Goal: Information Seeking & Learning: Learn about a topic

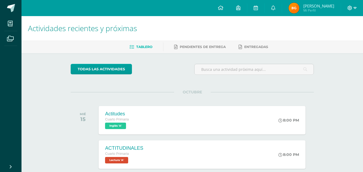
click at [355, 8] on icon at bounding box center [355, 8] width 3 height 5
click at [342, 37] on span "Cerrar sesión" at bounding box center [338, 36] width 24 height 5
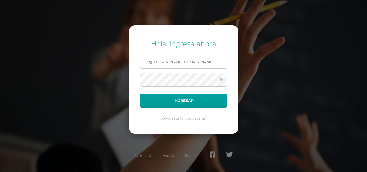
click at [212, 66] on input "5@[PERSON_NAME][DOMAIN_NAME]" at bounding box center [183, 61] width 87 height 13
type input "emilygomez@fatima.edoo"
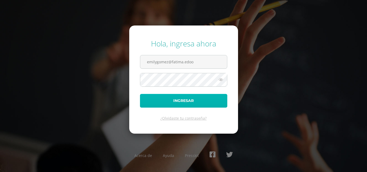
click at [200, 99] on button "Ingresar" at bounding box center [183, 101] width 87 height 14
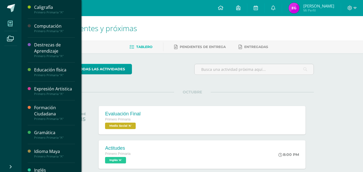
click at [11, 21] on icon at bounding box center [10, 23] width 5 height 5
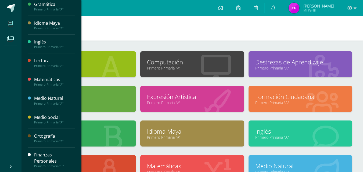
scroll to position [129, 0]
click at [48, 163] on div "Finanzas Personales" at bounding box center [54, 158] width 41 height 12
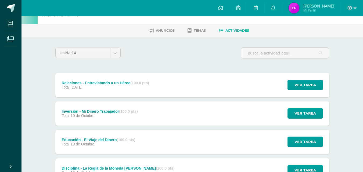
scroll to position [21, 0]
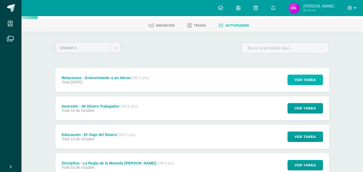
click at [316, 80] on button "Ver tarea" at bounding box center [304, 80] width 35 height 10
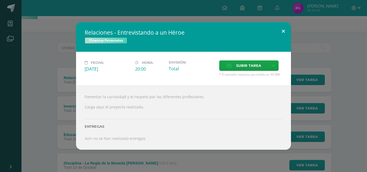
click at [283, 31] on button at bounding box center [283, 31] width 15 height 18
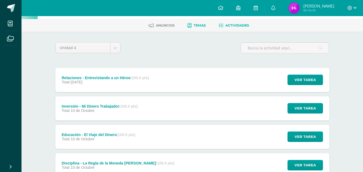
click at [199, 27] on span "Temas" at bounding box center [200, 25] width 12 height 4
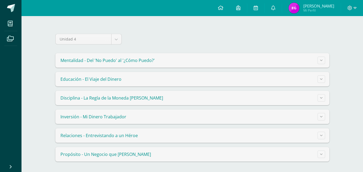
scroll to position [37, 0]
click at [322, 138] on button at bounding box center [322, 136] width 8 height 8
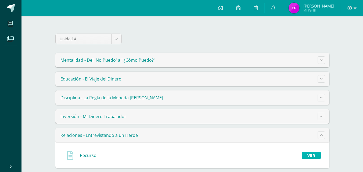
click at [312, 156] on link "Ver" at bounding box center [311, 155] width 19 height 7
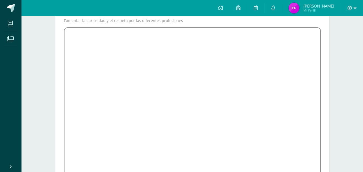
scroll to position [75, 0]
click at [354, 6] on icon at bounding box center [355, 8] width 3 height 5
click at [345, 37] on span "Cerrar sesión" at bounding box center [338, 36] width 24 height 5
